Goal: Transaction & Acquisition: Download file/media

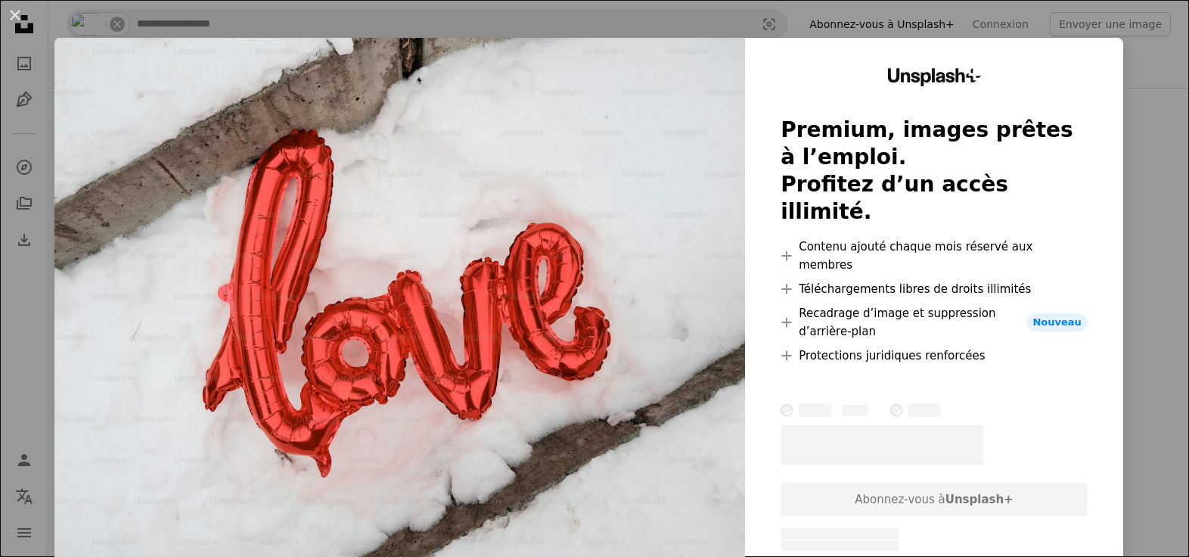
scroll to position [3227, 0]
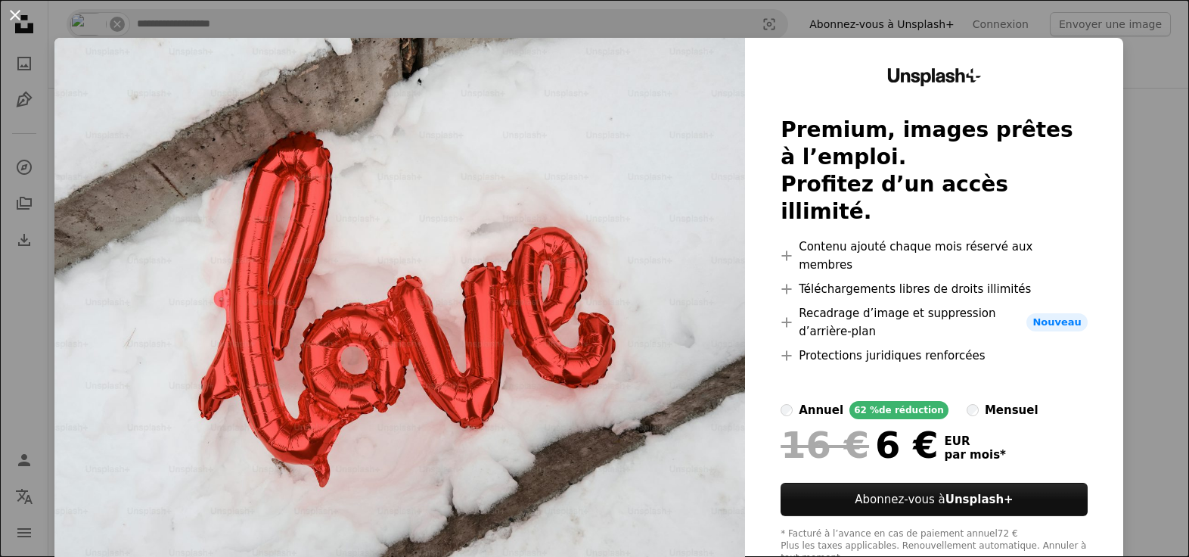
click at [18, 14] on button "An X shape" at bounding box center [15, 15] width 18 height 18
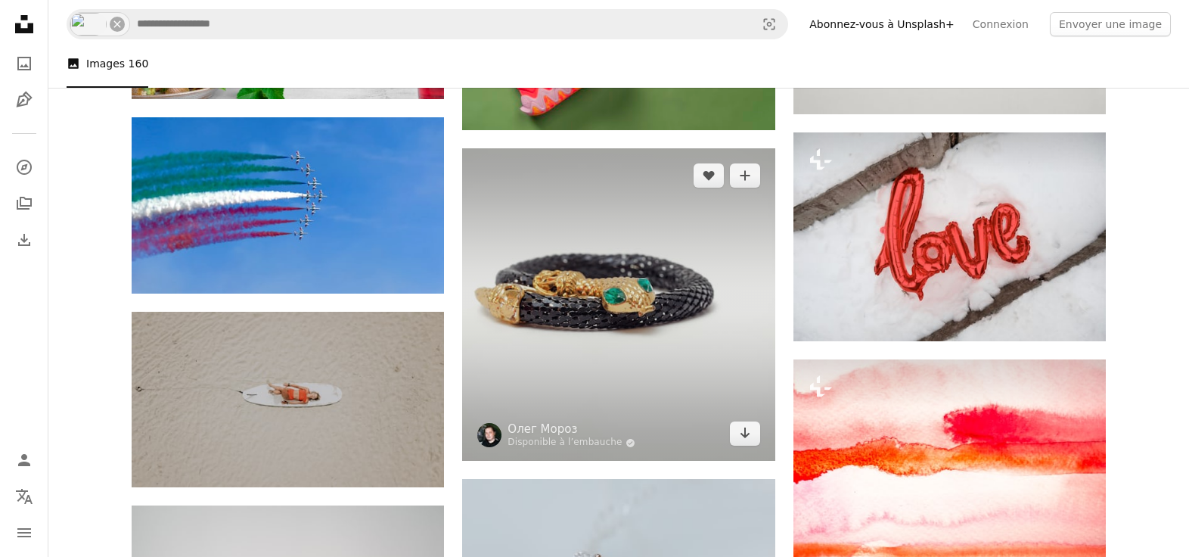
scroll to position [3174, 0]
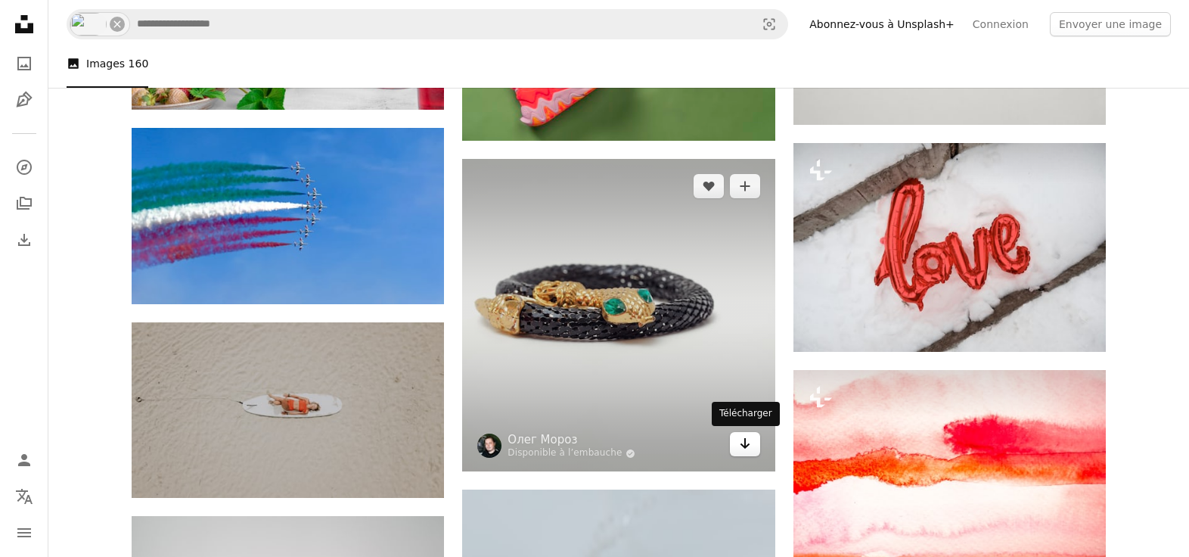
click at [747, 446] on icon "Télécharger" at bounding box center [745, 443] width 10 height 11
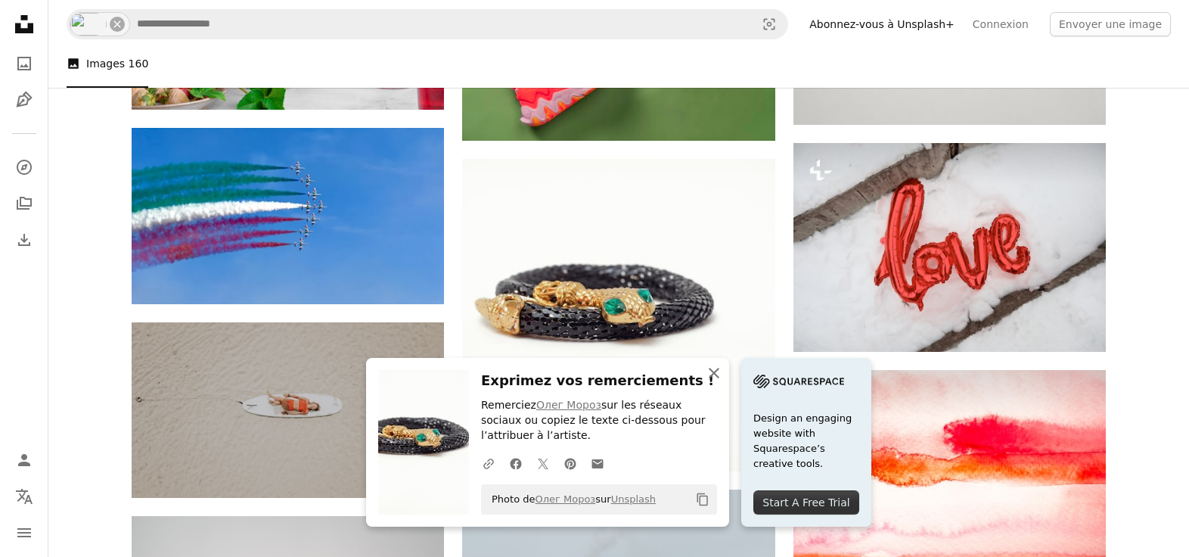
click at [717, 374] on icon "An X shape" at bounding box center [714, 373] width 18 height 18
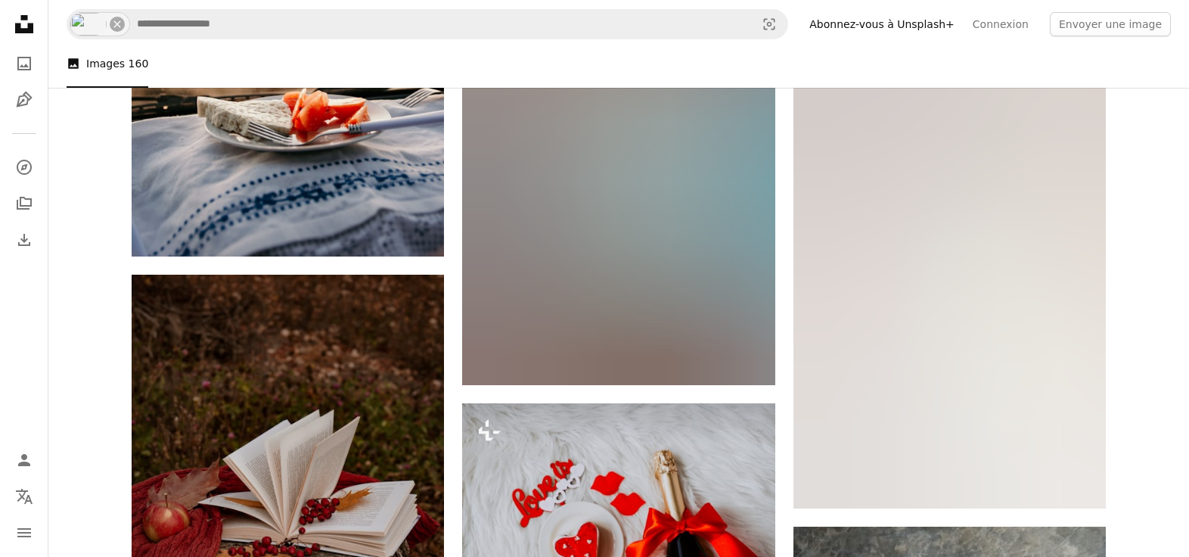
scroll to position [12413, 0]
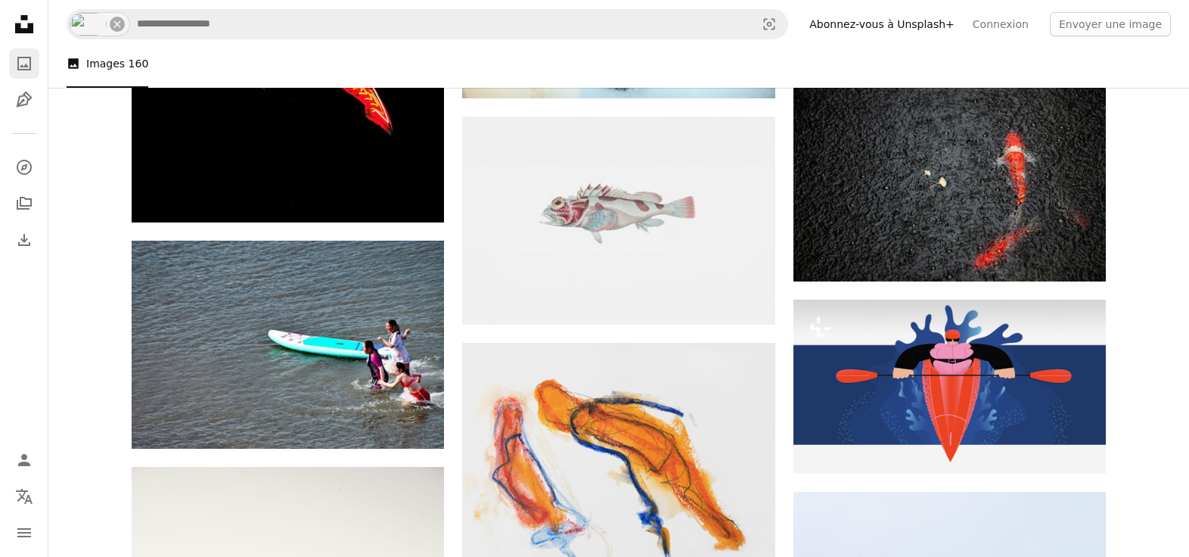
click at [23, 70] on icon "Photos" at bounding box center [24, 64] width 14 height 14
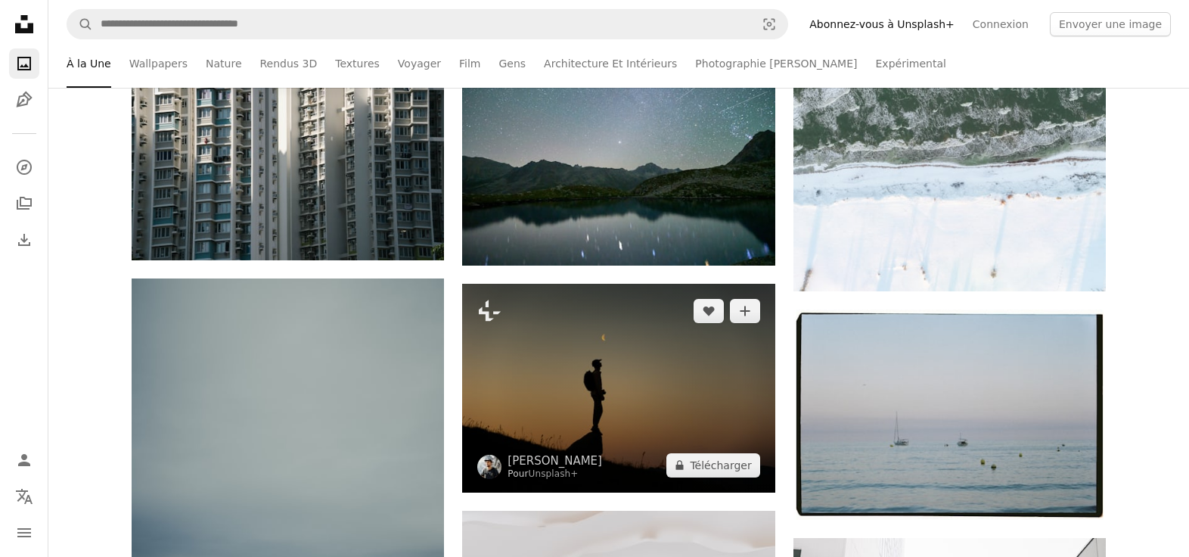
scroll to position [291, 0]
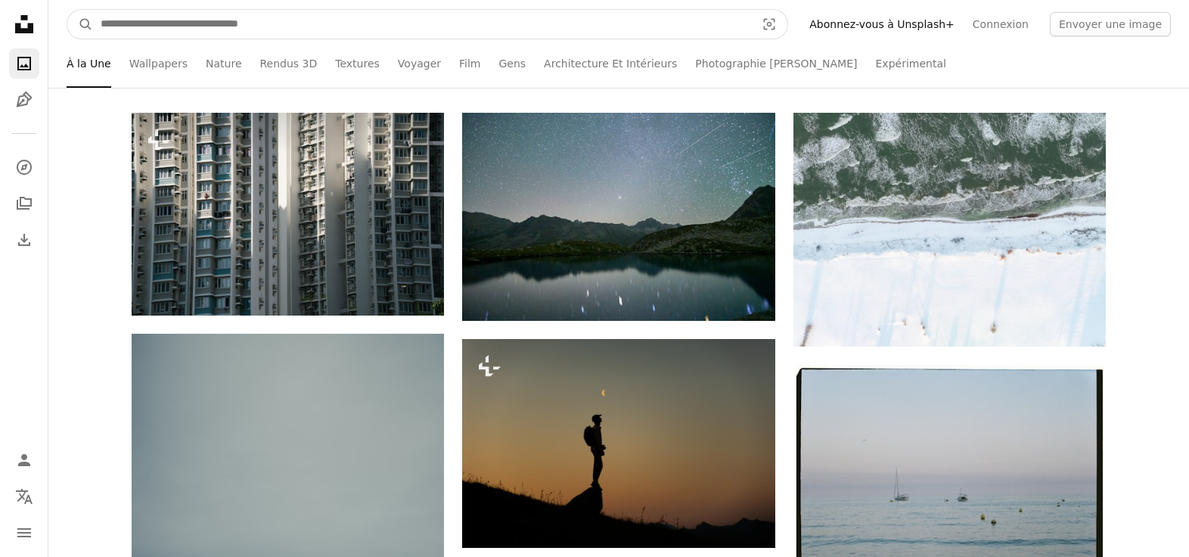
click at [357, 22] on input "Rechercher des visuels sur tout le site" at bounding box center [422, 24] width 658 height 29
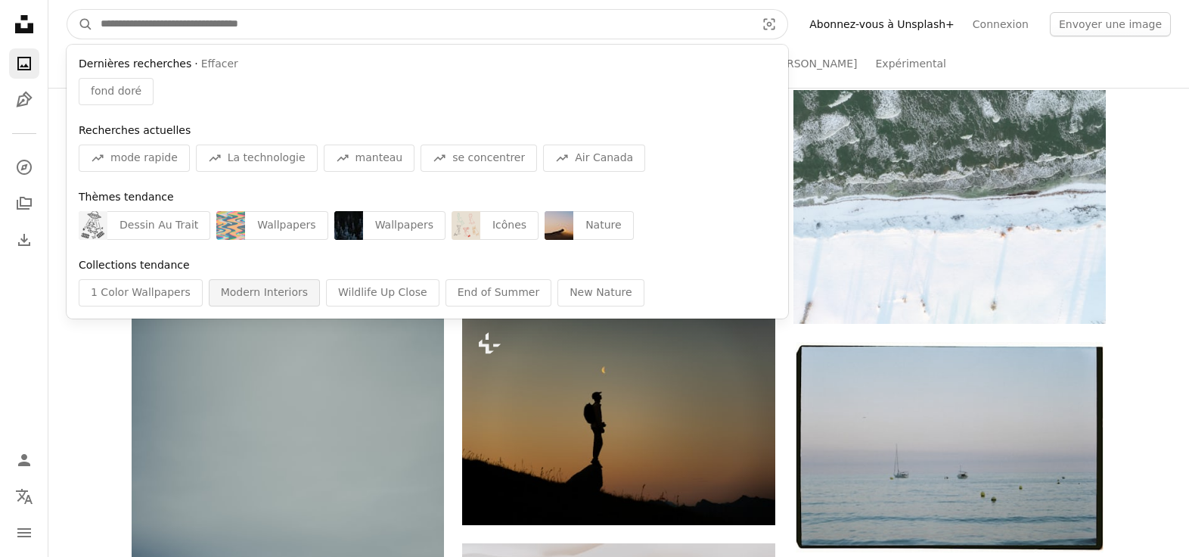
scroll to position [306, 0]
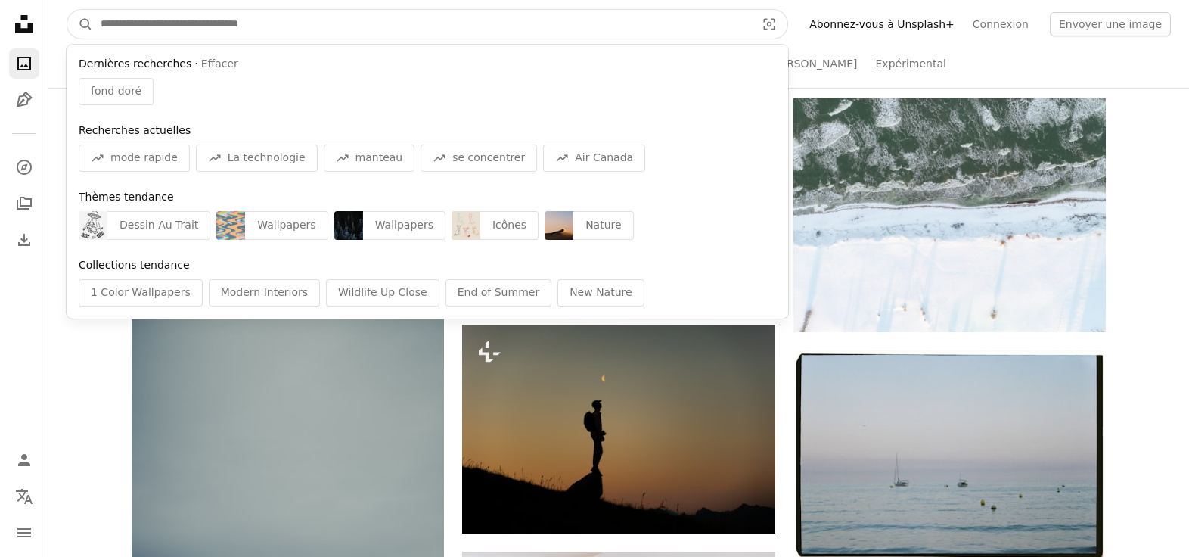
click at [194, 28] on input "Rechercher des visuels sur tout le site" at bounding box center [422, 24] width 658 height 29
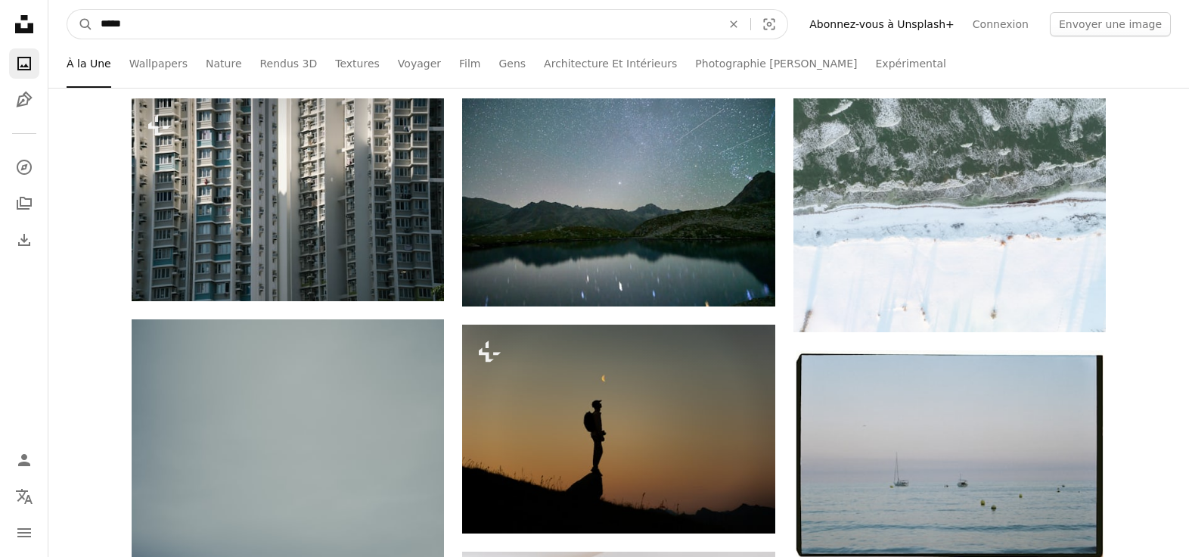
type input "*****"
click at [67, 10] on button "A magnifying glass" at bounding box center [80, 24] width 26 height 29
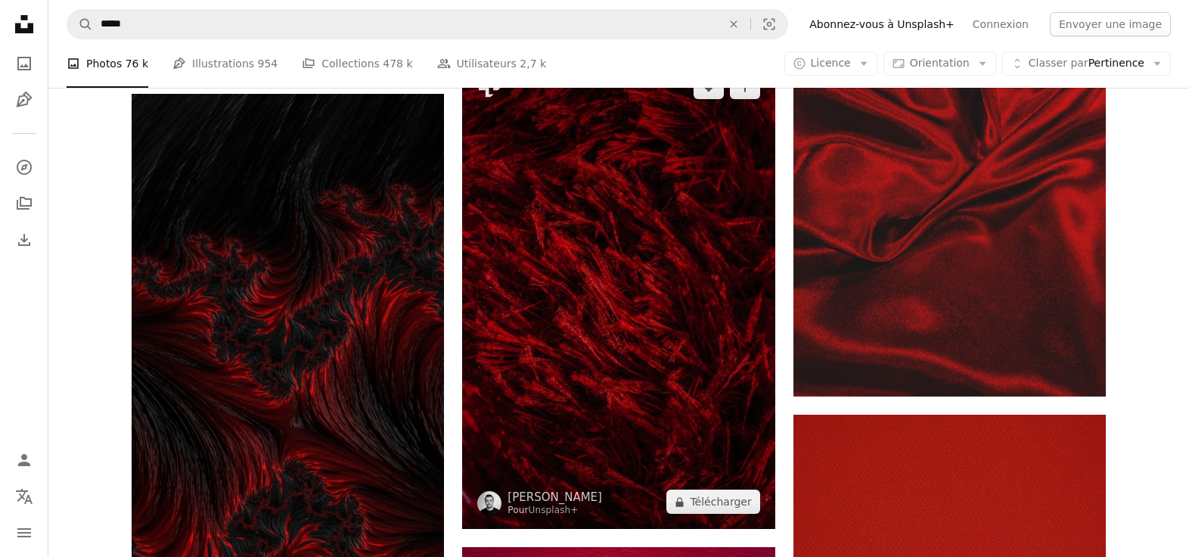
scroll to position [1261, 0]
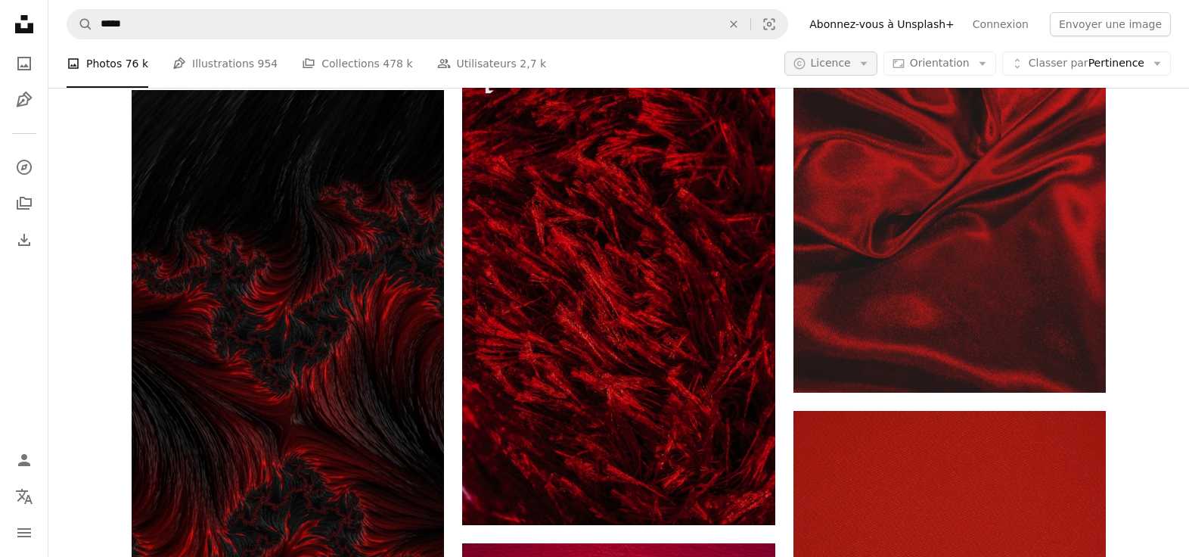
click at [871, 60] on icon "Arrow down" at bounding box center [864, 64] width 14 height 14
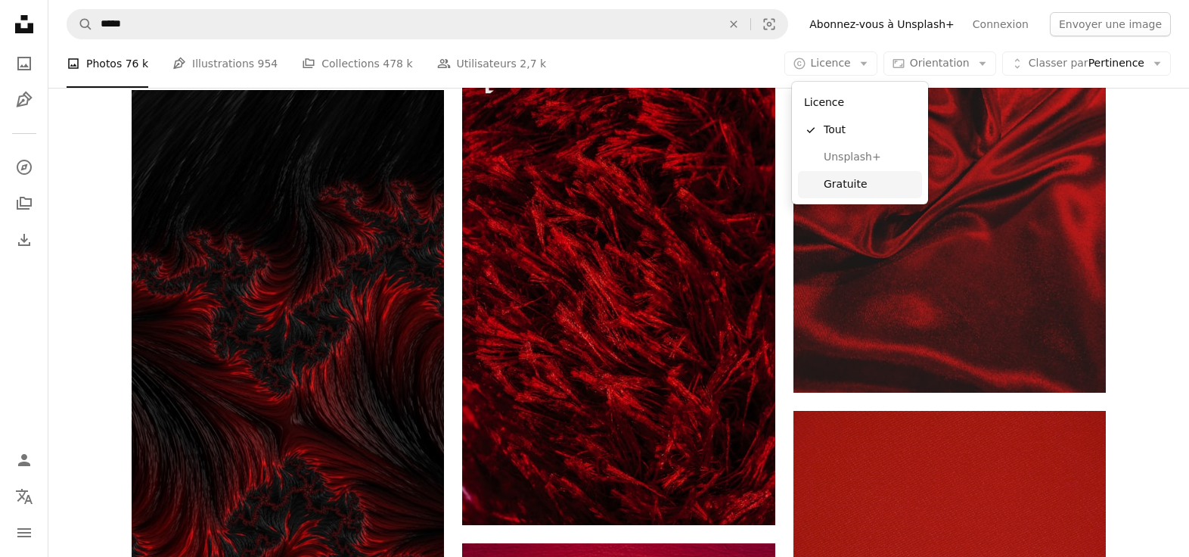
click at [865, 181] on span "Gratuite" at bounding box center [870, 184] width 92 height 15
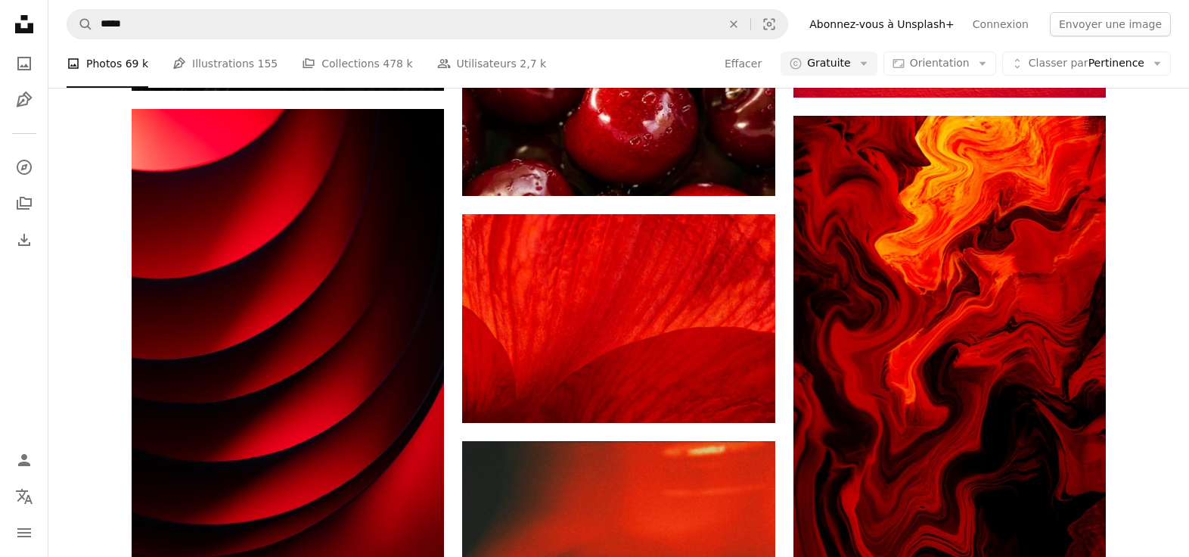
scroll to position [1630, 0]
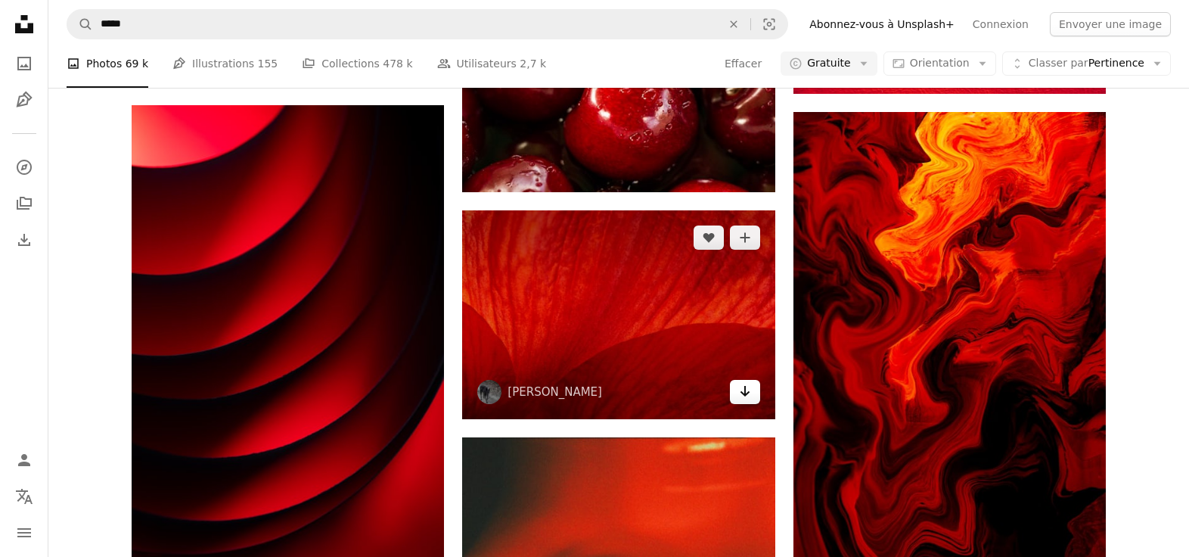
click at [743, 391] on icon "Arrow pointing down" at bounding box center [745, 391] width 12 height 18
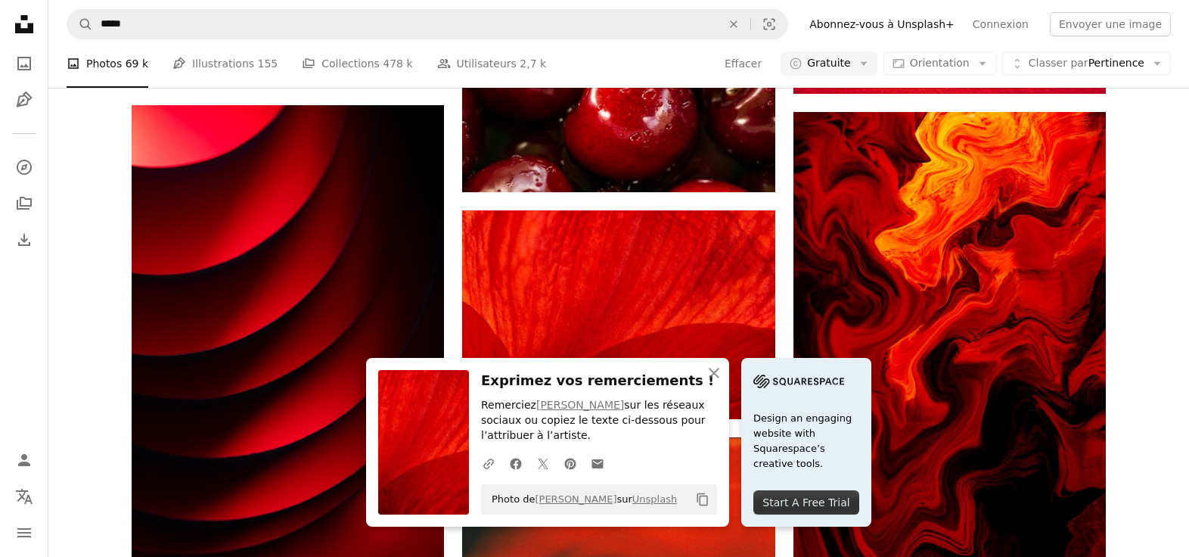
click at [785, 332] on div "A heart A plus sign [PERSON_NAME] Arrow pointing down A heart A plus sign [PERS…" at bounding box center [619, 239] width 974 height 2982
click at [716, 372] on icon "An X shape" at bounding box center [714, 373] width 18 height 18
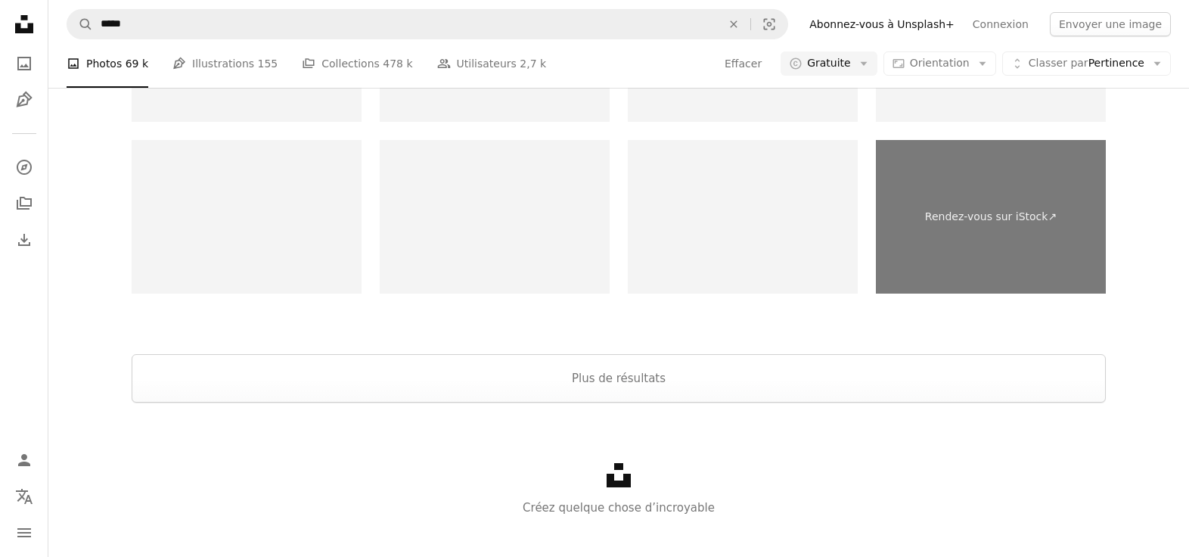
scroll to position [3521, 0]
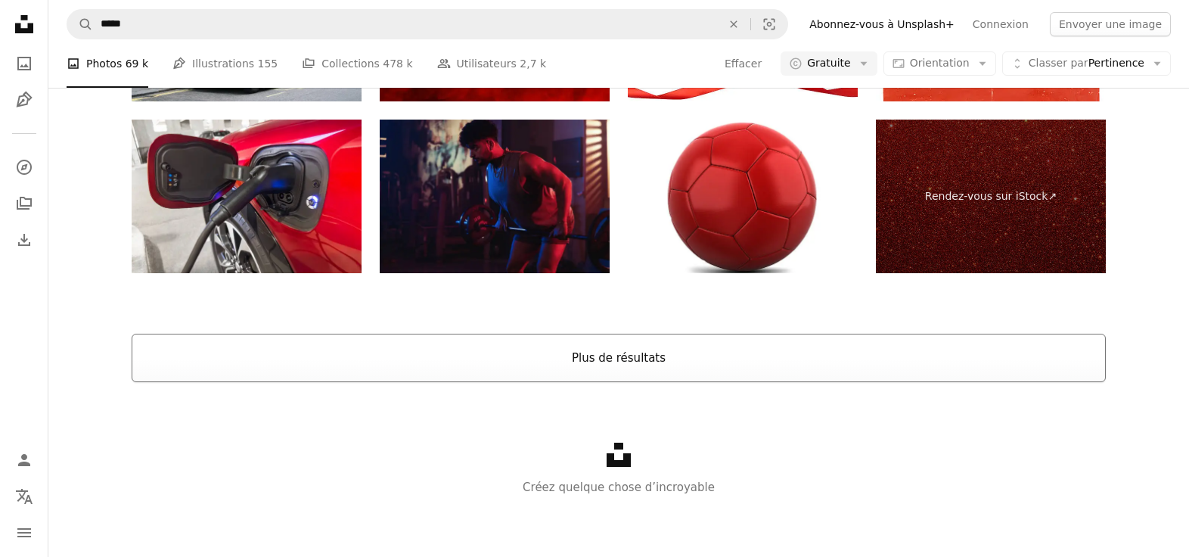
click at [610, 357] on button "Plus de résultats" at bounding box center [619, 358] width 974 height 48
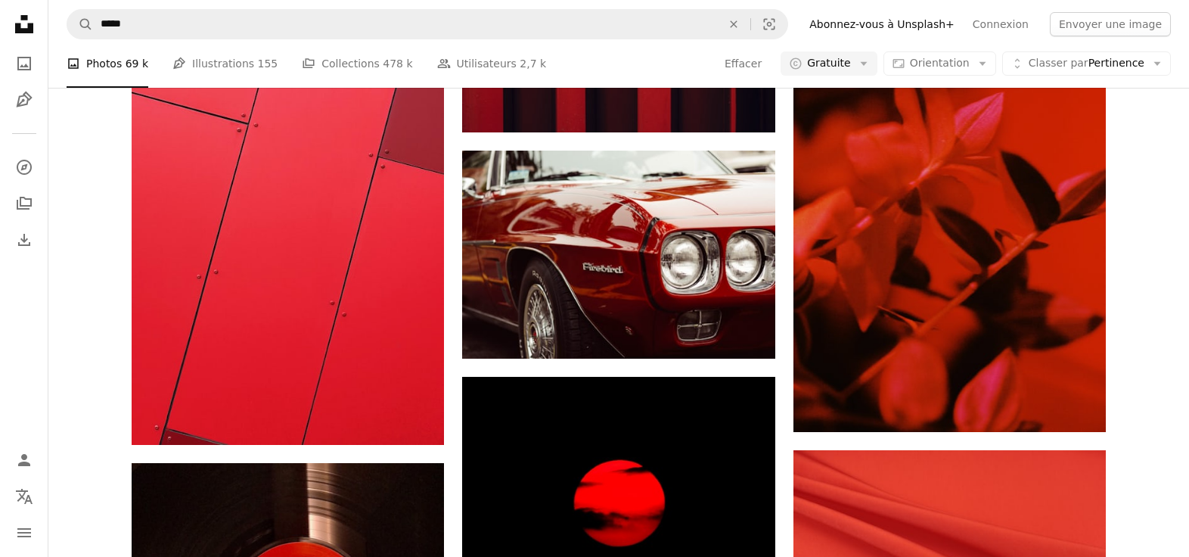
scroll to position [5248, 0]
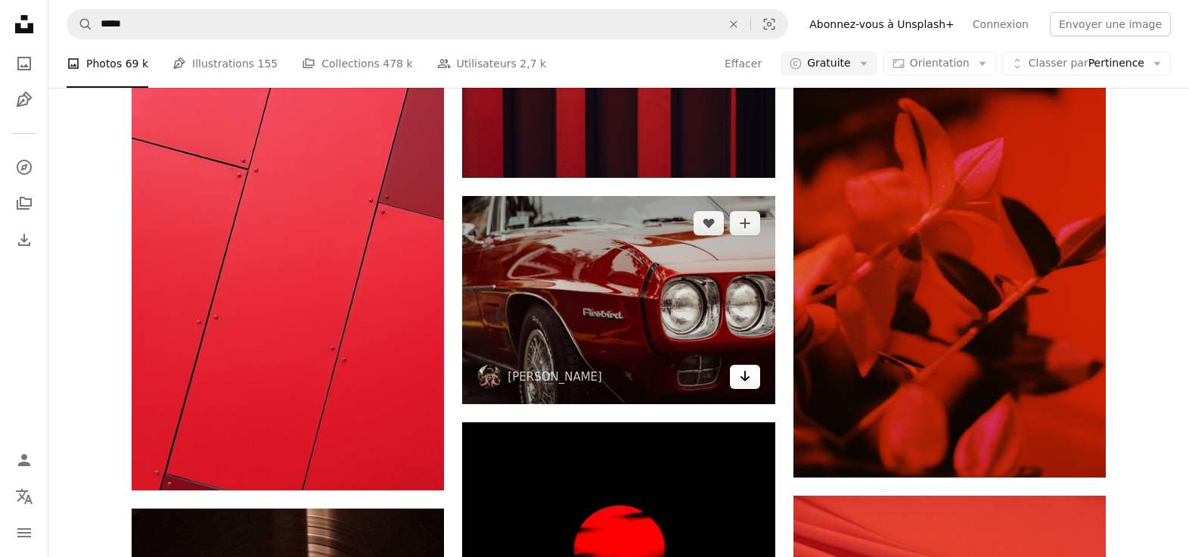
click at [744, 381] on icon "Télécharger" at bounding box center [745, 376] width 10 height 11
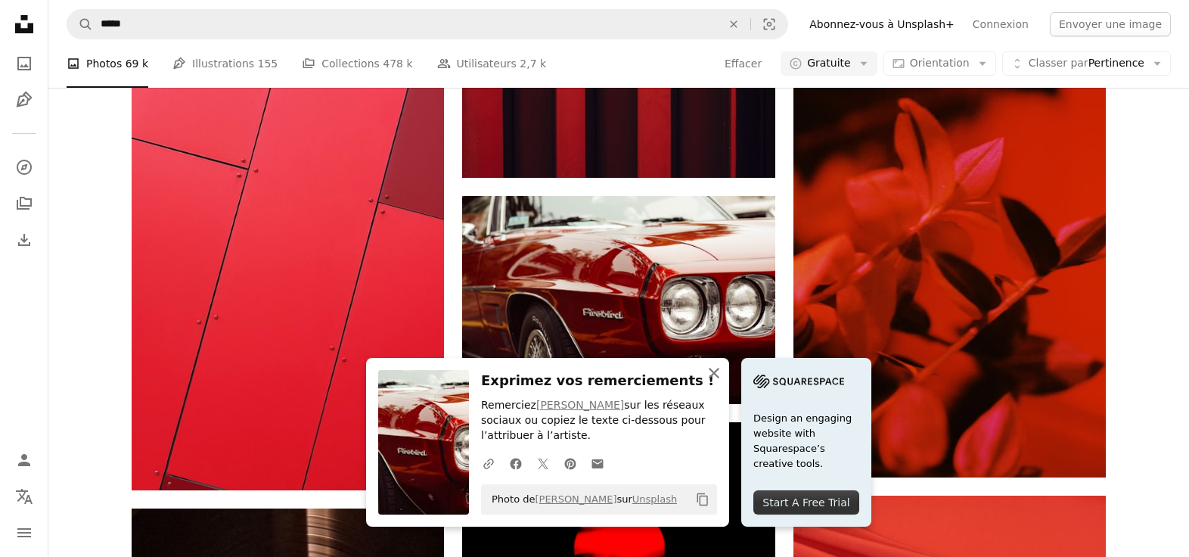
click at [722, 374] on icon "An X shape" at bounding box center [714, 373] width 18 height 18
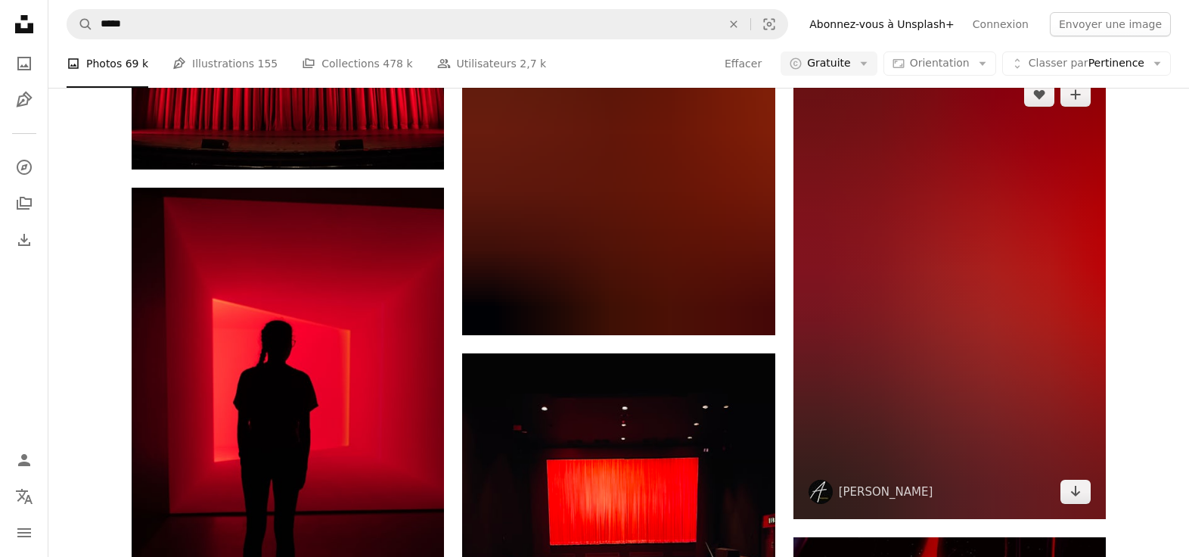
scroll to position [24955, 0]
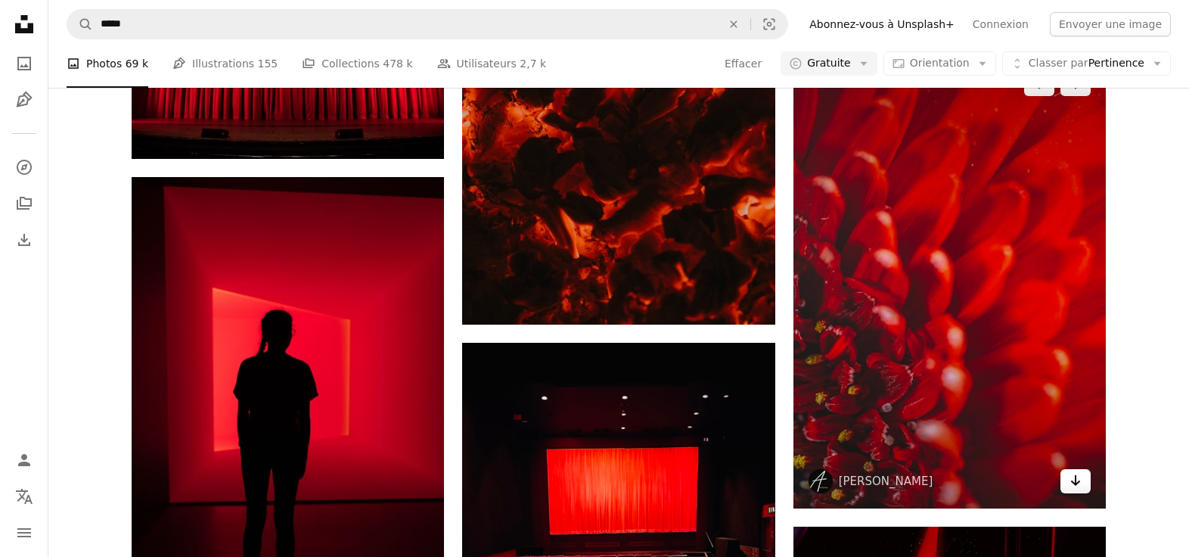
click at [1073, 479] on icon "Arrow pointing down" at bounding box center [1076, 480] width 12 height 18
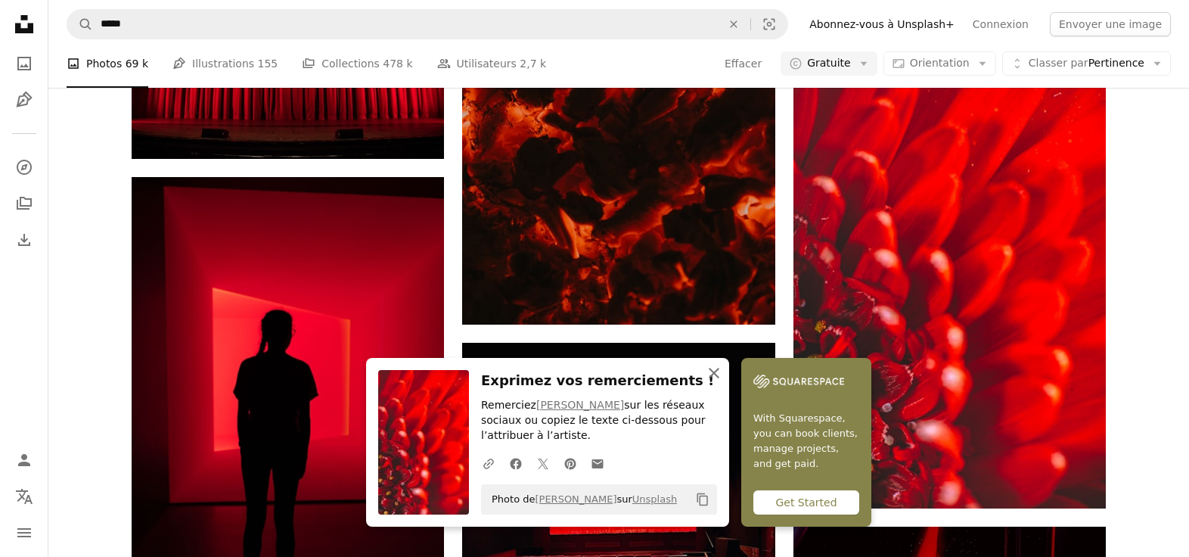
click at [716, 370] on icon "button" at bounding box center [714, 373] width 11 height 11
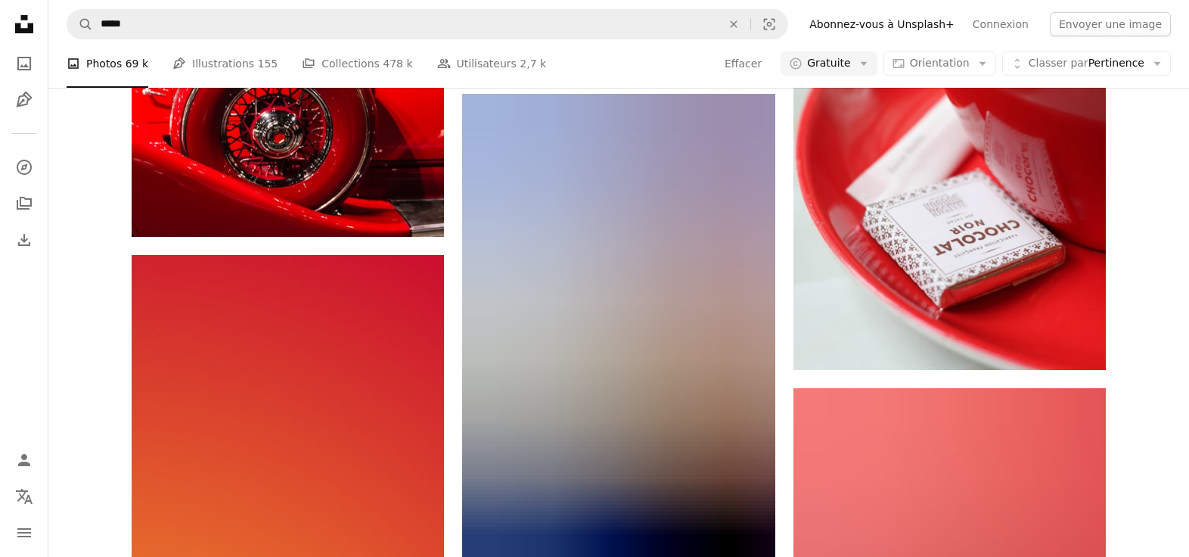
scroll to position [29121, 0]
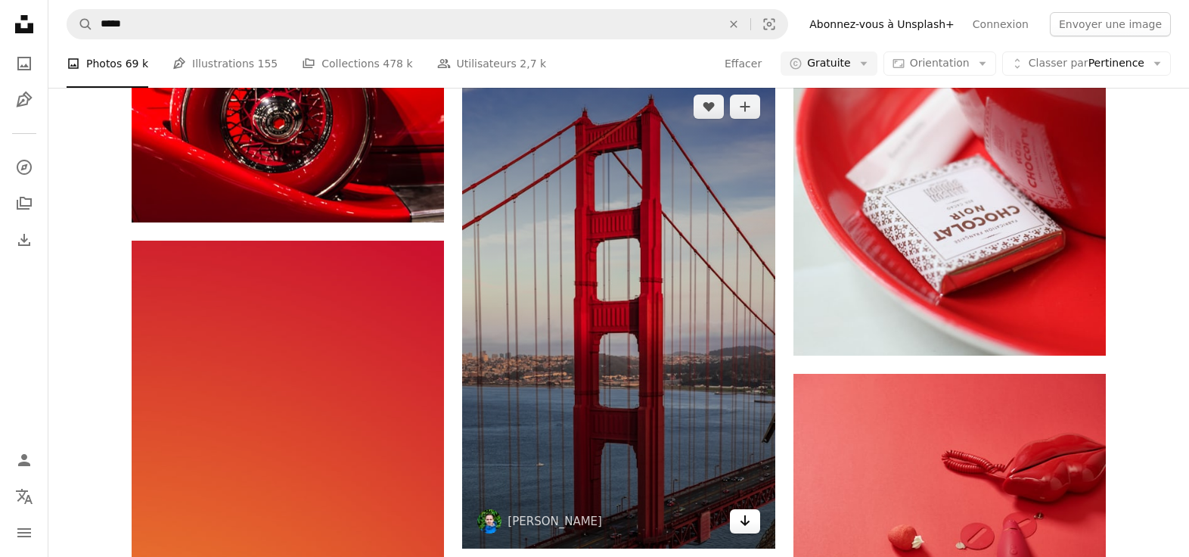
click at [747, 524] on icon "Arrow pointing down" at bounding box center [745, 520] width 12 height 18
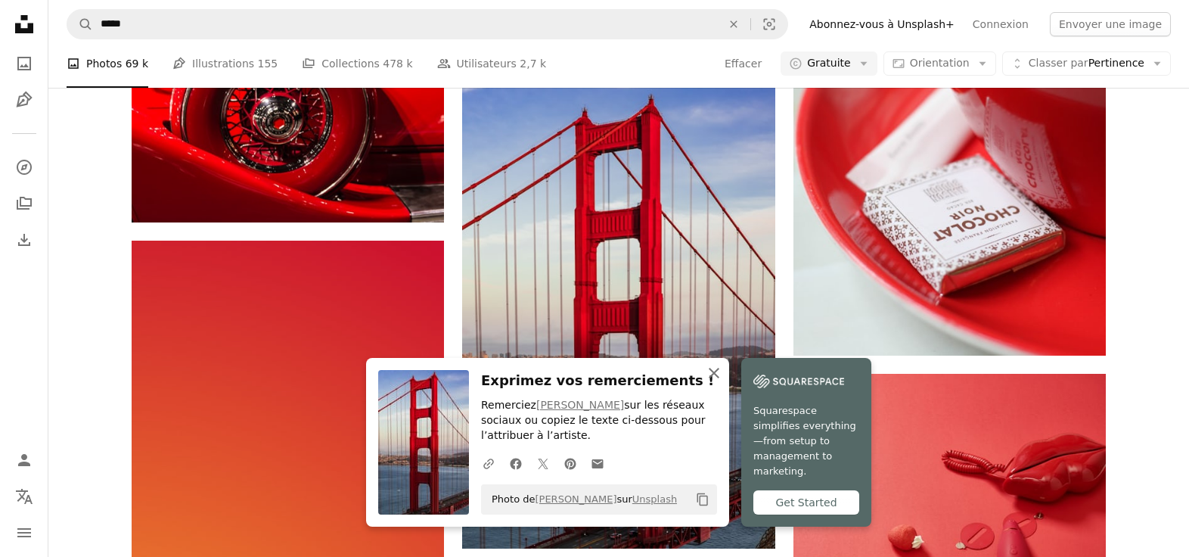
click at [713, 373] on icon "button" at bounding box center [714, 373] width 11 height 11
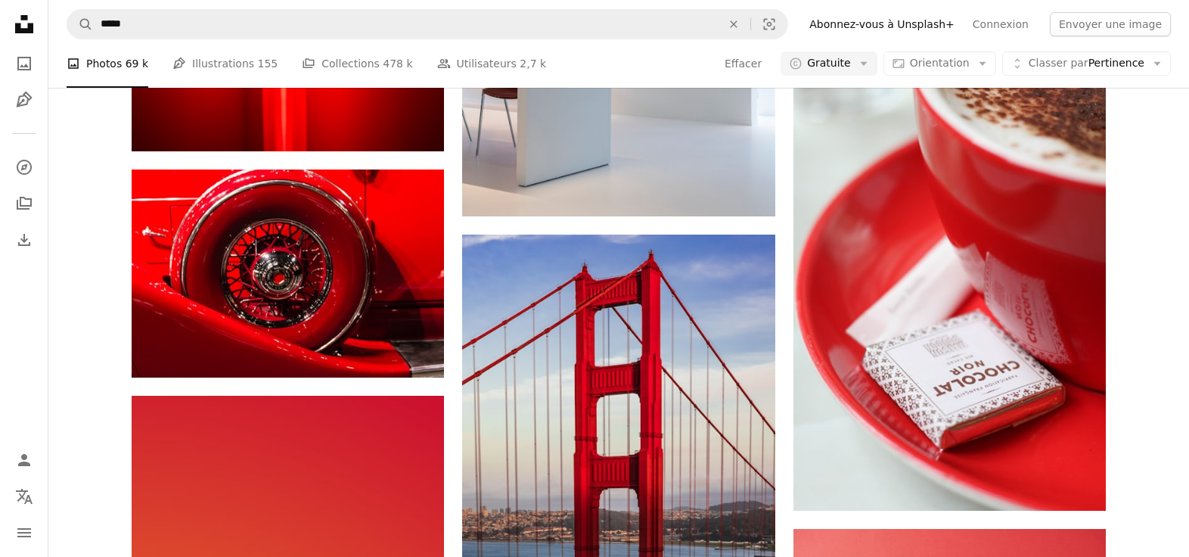
scroll to position [28978, 0]
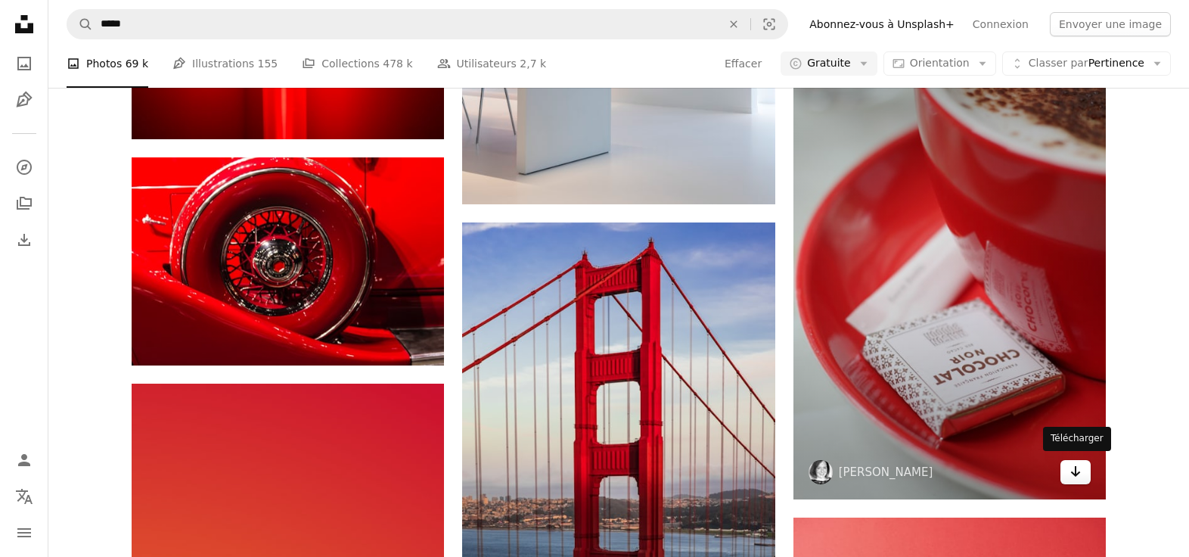
click at [1073, 473] on icon "Arrow pointing down" at bounding box center [1076, 471] width 12 height 18
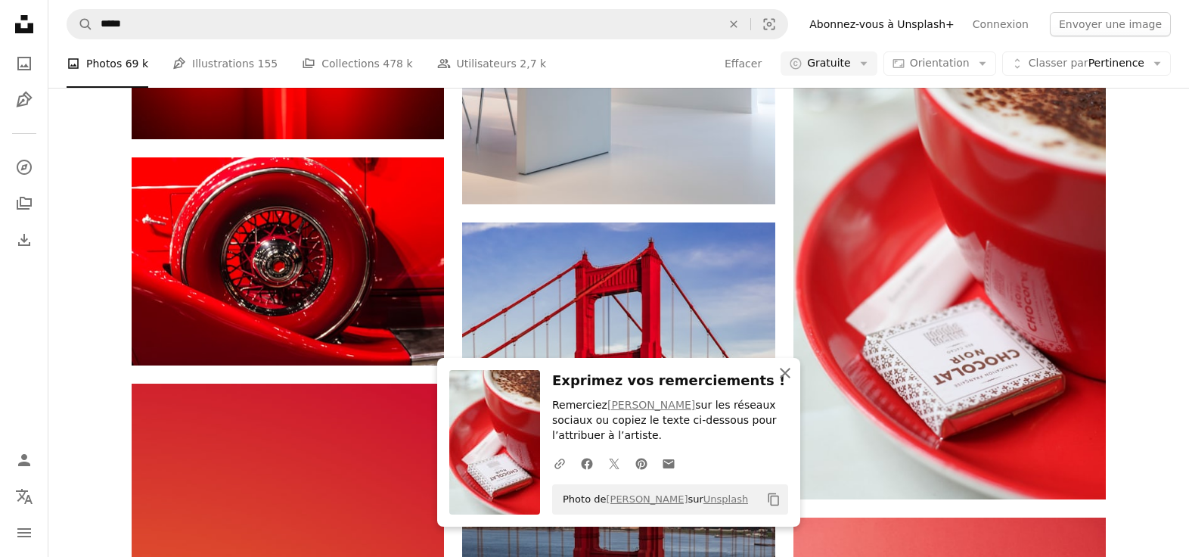
click at [783, 374] on icon "button" at bounding box center [785, 373] width 11 height 11
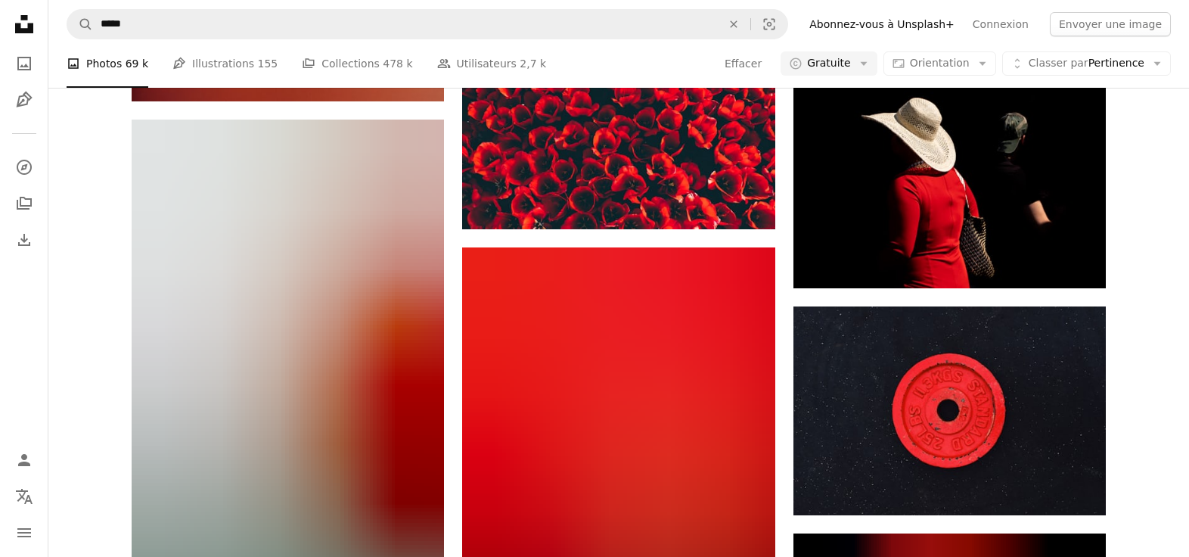
scroll to position [52514, 0]
